Goal: Task Accomplishment & Management: Manage account settings

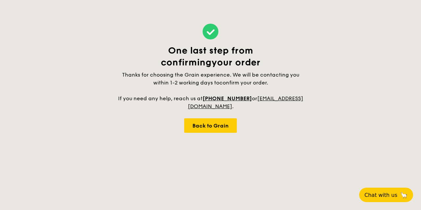
click at [202, 133] on div "One last step from confirming your order Thanks for choosing the Grain experien…" at bounding box center [210, 78] width 187 height 157
click at [207, 129] on div "Back to Grain" at bounding box center [210, 125] width 53 height 14
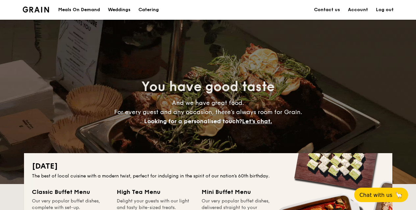
click at [358, 8] on link "Account" at bounding box center [358, 10] width 20 height 20
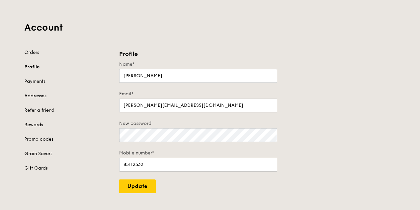
scroll to position [33, 0]
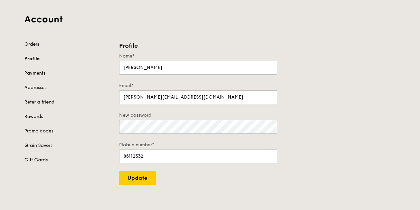
click at [33, 46] on link "Orders" at bounding box center [67, 44] width 87 height 7
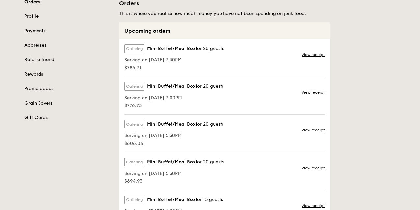
scroll to position [66, 0]
